Goal: Task Accomplishment & Management: Manage account settings

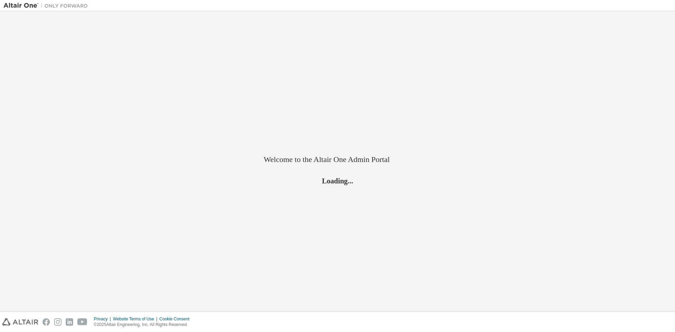
click at [468, 142] on div "Welcome to the Altair One Admin Portal Loading..." at bounding box center [338, 161] width 668 height 293
click at [17, 6] on img at bounding box center [48, 5] width 88 height 7
click at [29, 321] on img at bounding box center [20, 321] width 36 height 7
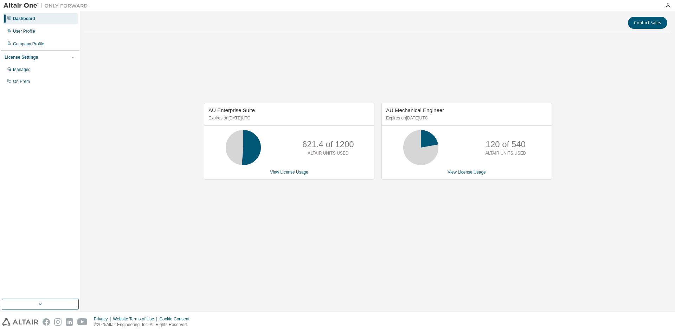
click at [35, 56] on div "License Settings" at bounding box center [21, 57] width 33 height 6
click at [34, 56] on div "License Settings" at bounding box center [21, 57] width 33 height 6
click at [70, 57] on div "License Settings" at bounding box center [40, 57] width 71 height 6
click at [72, 58] on icon "button" at bounding box center [73, 57] width 4 height 4
click at [14, 57] on div "License Settings" at bounding box center [21, 57] width 33 height 6
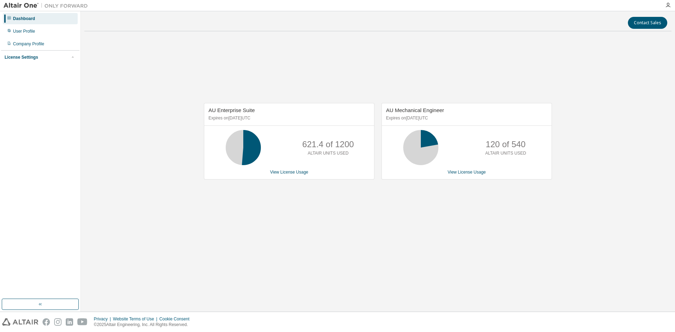
drag, startPoint x: 26, startPoint y: 57, endPoint x: 23, endPoint y: 50, distance: 7.4
click at [26, 58] on div "License Settings" at bounding box center [21, 57] width 33 height 6
click at [21, 31] on div "User Profile" at bounding box center [24, 31] width 22 height 6
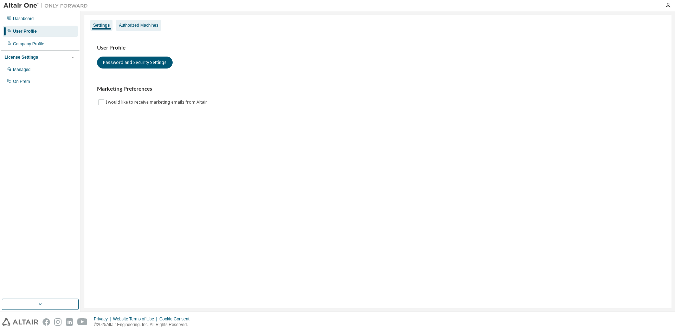
click at [148, 25] on div "Authorized Machines" at bounding box center [138, 25] width 39 height 6
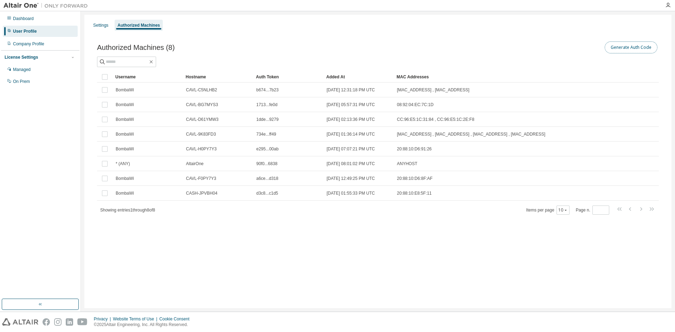
click at [631, 47] on button "Generate Auth Code" at bounding box center [630, 47] width 53 height 12
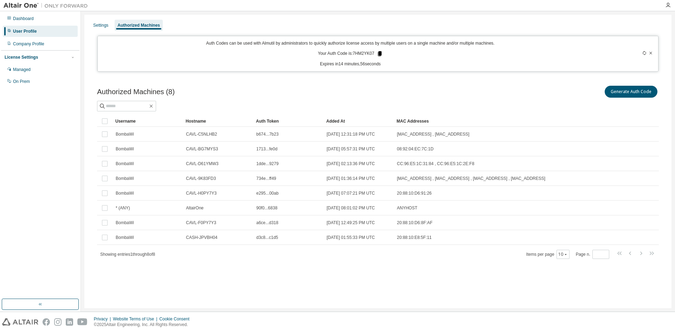
click at [381, 52] on icon at bounding box center [379, 53] width 4 height 5
click at [135, 22] on div "Authorized Machines" at bounding box center [138, 25] width 43 height 6
click at [645, 52] on icon at bounding box center [644, 53] width 4 height 4
click at [651, 53] on icon at bounding box center [650, 53] width 3 height 2
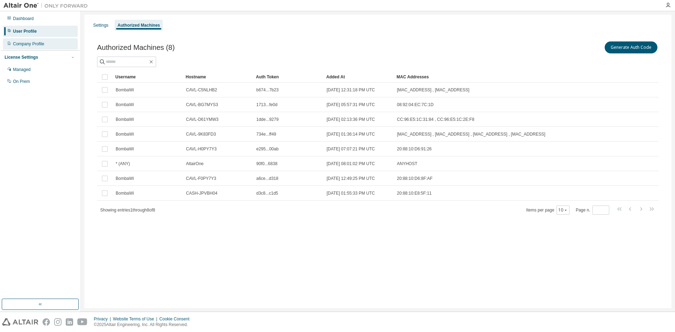
click at [26, 43] on div "Company Profile" at bounding box center [28, 44] width 31 height 6
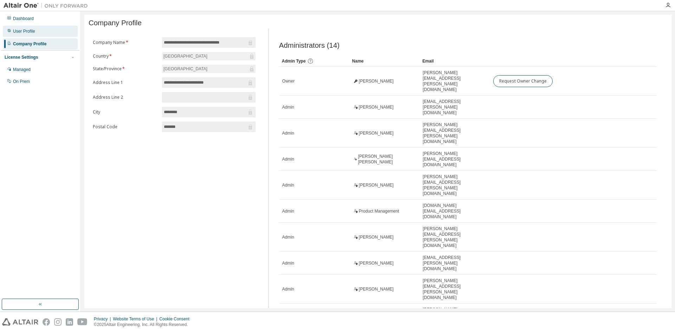
click at [27, 31] on div "User Profile" at bounding box center [24, 31] width 22 height 6
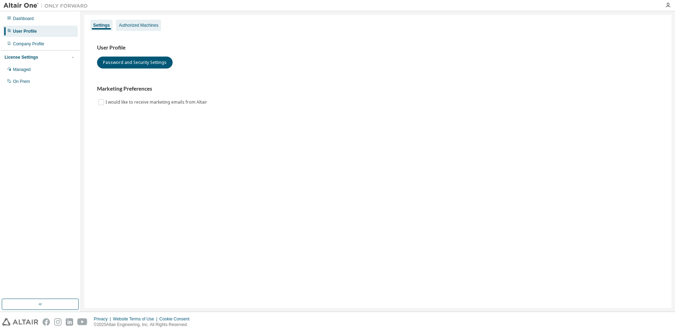
click at [149, 23] on div "Authorized Machines" at bounding box center [138, 25] width 39 height 6
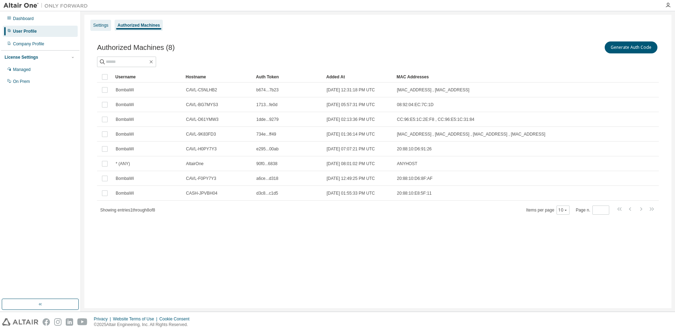
click at [100, 26] on div "Settings" at bounding box center [100, 25] width 15 height 6
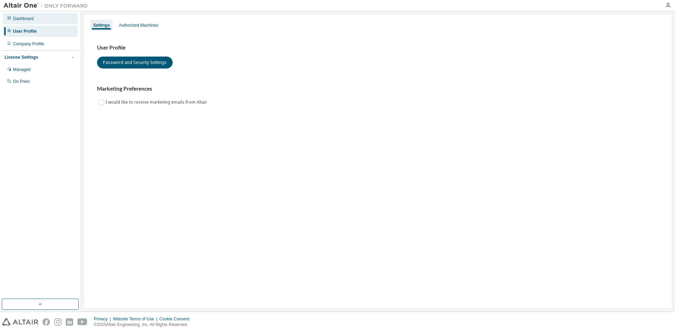
click at [20, 20] on div "Dashboard" at bounding box center [23, 19] width 21 height 6
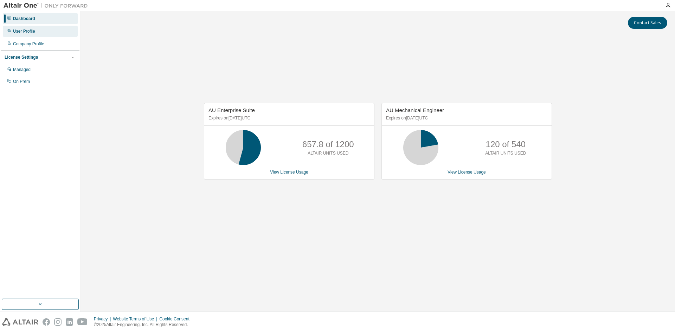
click at [27, 32] on div "User Profile" at bounding box center [24, 31] width 22 height 6
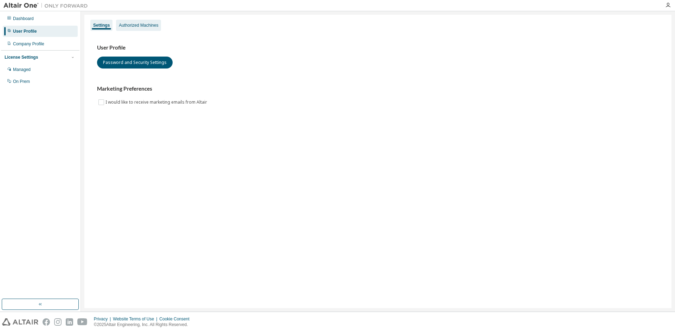
click at [139, 23] on div "Authorized Machines" at bounding box center [138, 25] width 39 height 6
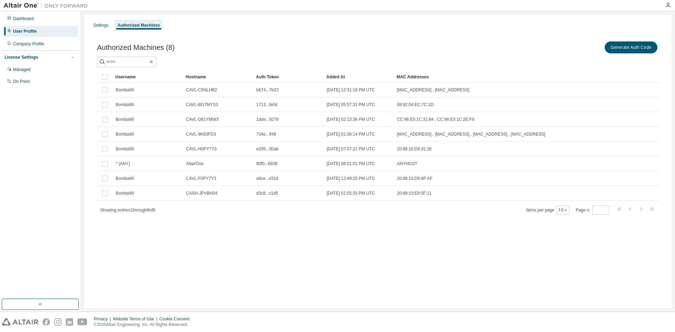
drag, startPoint x: 225, startPoint y: 261, endPoint x: 142, endPoint y: 71, distance: 207.3
click at [225, 261] on div "Settings Authorized Machines Authorized Machines (8) Generate Auth Code Clear L…" at bounding box center [377, 161] width 587 height 293
